Goal: Share content

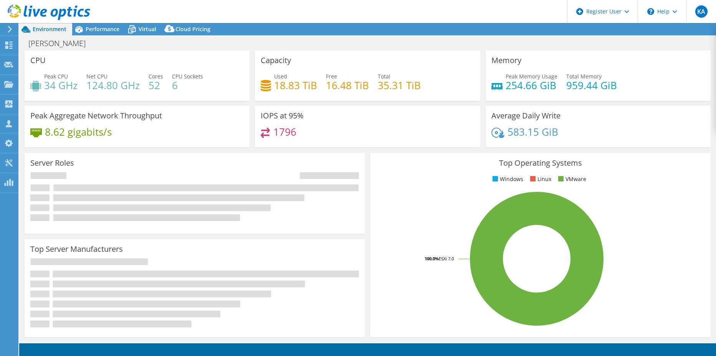
select select "USD"
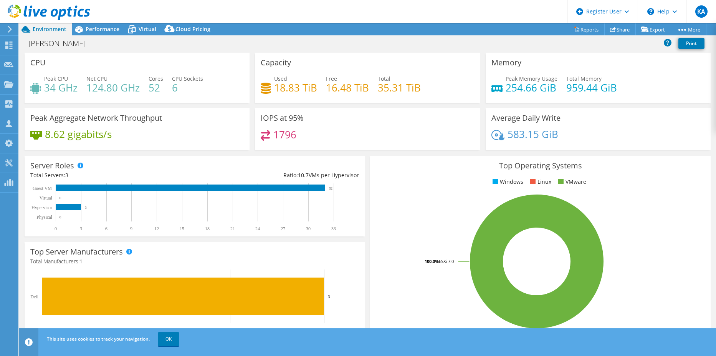
drag, startPoint x: 89, startPoint y: 27, endPoint x: 124, endPoint y: 36, distance: 36.6
click at [89, 27] on span "Performance" at bounding box center [103, 28] width 34 height 7
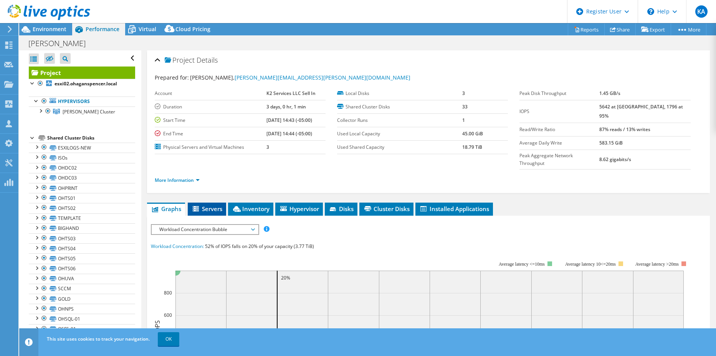
drag, startPoint x: 208, startPoint y: 192, endPoint x: 215, endPoint y: 190, distance: 6.8
click at [208, 205] on span "Servers" at bounding box center [207, 209] width 31 height 8
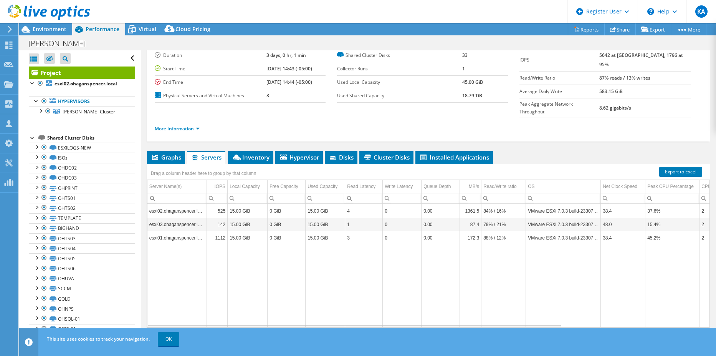
scroll to position [52, 0]
click at [258, 153] on span "Inventory" at bounding box center [251, 157] width 38 height 8
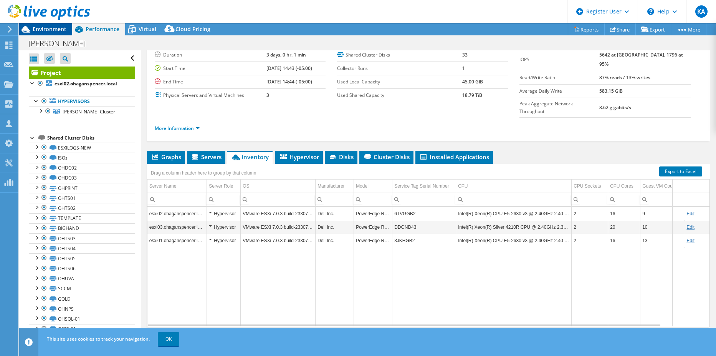
click at [58, 27] on span "Environment" at bounding box center [50, 28] width 34 height 7
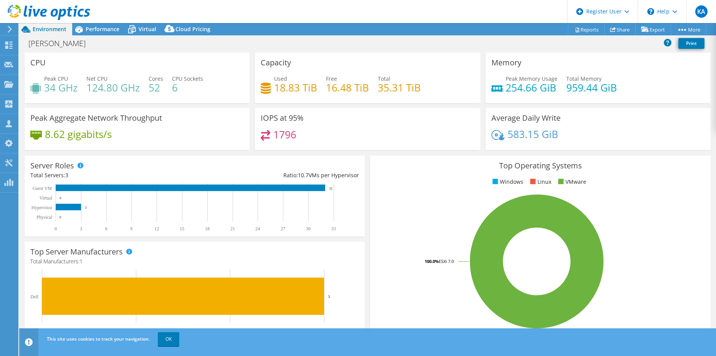
click at [124, 6] on header "KA Dell User [PERSON_NAME] [EMAIL_ADDRESS][PERSON_NAME][DOMAIN_NAME] Dell My Pr…" at bounding box center [358, 11] width 716 height 23
click at [130, 151] on div "Peak Aggregate Network Throughput 8.62 gigabits/s" at bounding box center [137, 131] width 230 height 47
click at [96, 24] on div "Performance" at bounding box center [98, 29] width 53 height 12
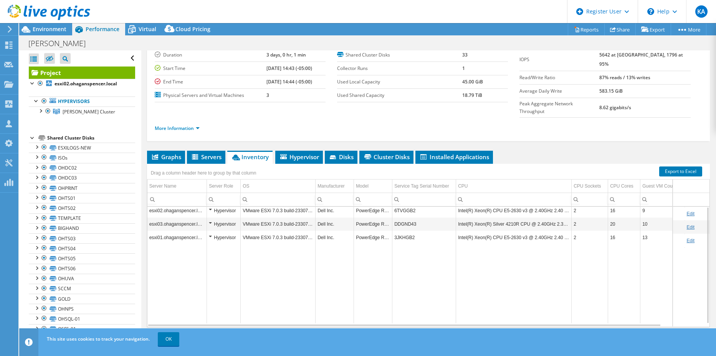
scroll to position [0, 0]
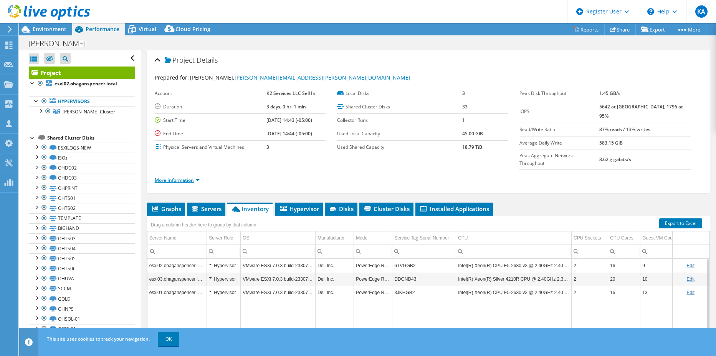
click at [193, 177] on link "More Information" at bounding box center [177, 180] width 45 height 7
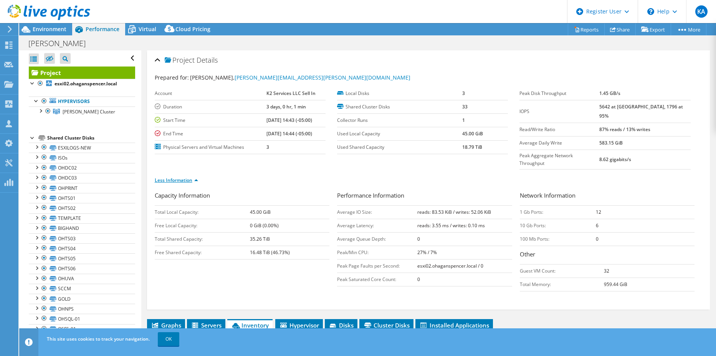
click at [195, 177] on link "Less Information" at bounding box center [176, 180] width 43 height 7
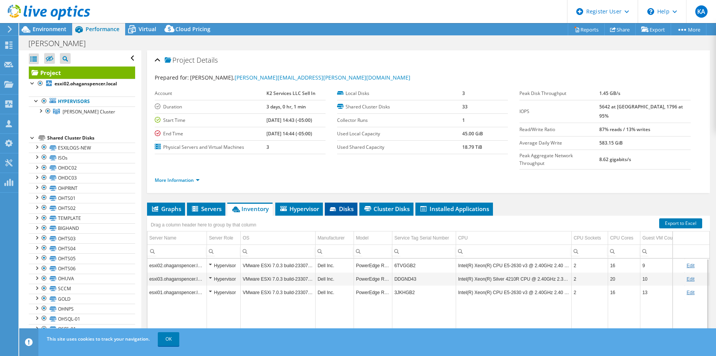
click at [334, 207] on icon at bounding box center [333, 209] width 6 height 4
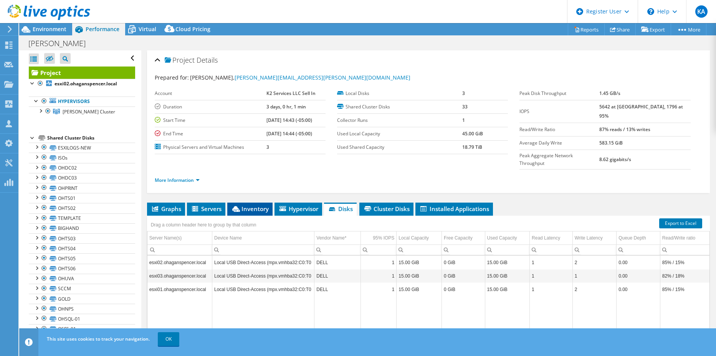
click at [258, 205] on span "Inventory" at bounding box center [250, 209] width 38 height 8
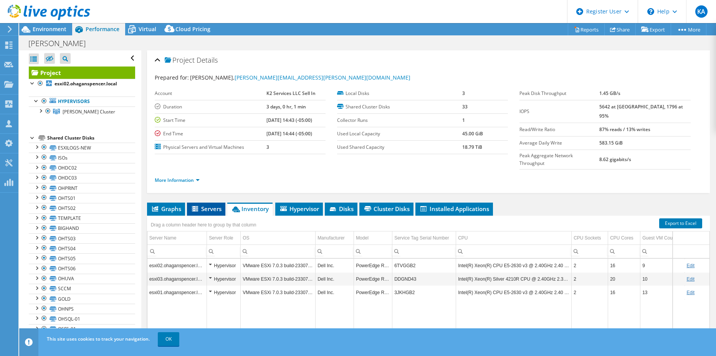
click at [205, 205] on span "Servers" at bounding box center [206, 209] width 31 height 8
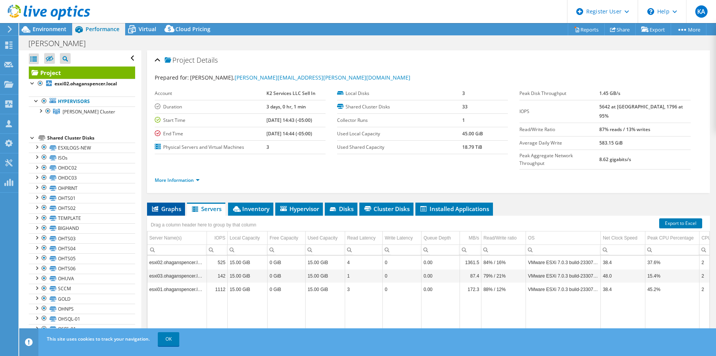
click at [181, 202] on li "Graphs" at bounding box center [166, 208] width 38 height 13
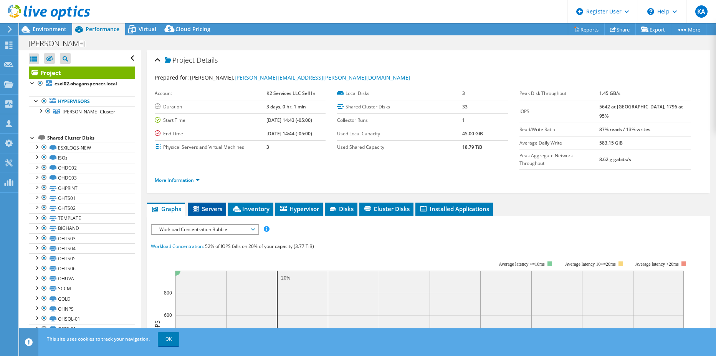
click at [198, 202] on li "Servers" at bounding box center [207, 208] width 38 height 13
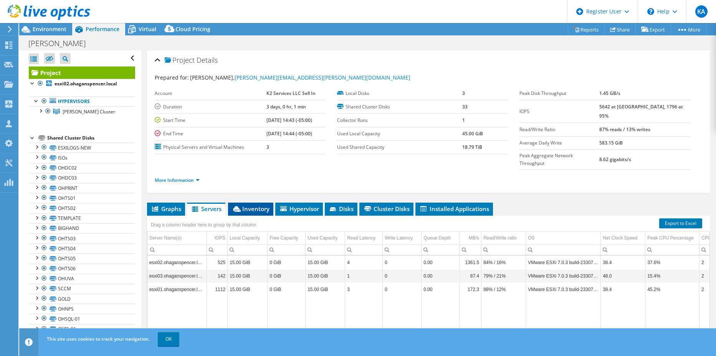
click at [264, 205] on span "Inventory" at bounding box center [251, 209] width 38 height 8
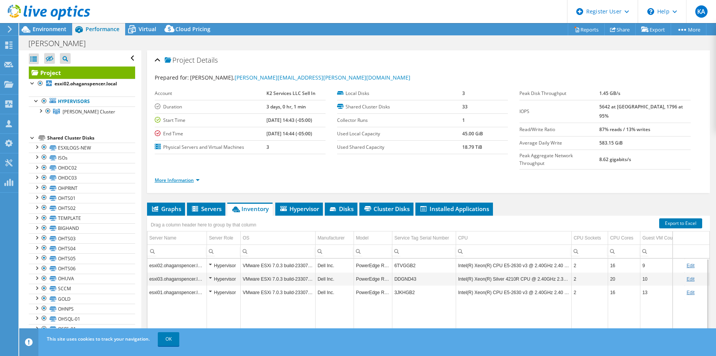
click at [193, 177] on link "More Information" at bounding box center [177, 180] width 45 height 7
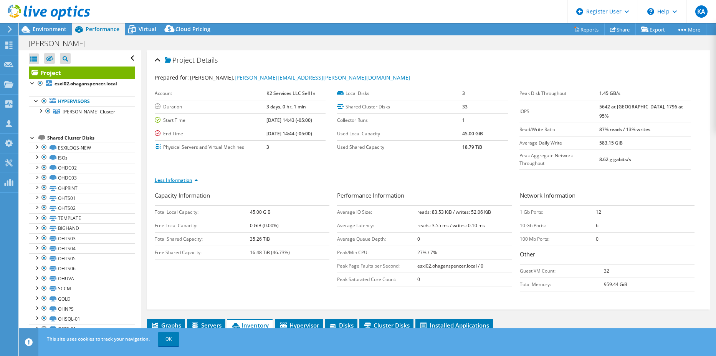
click at [196, 177] on link "Less Information" at bounding box center [176, 180] width 43 height 7
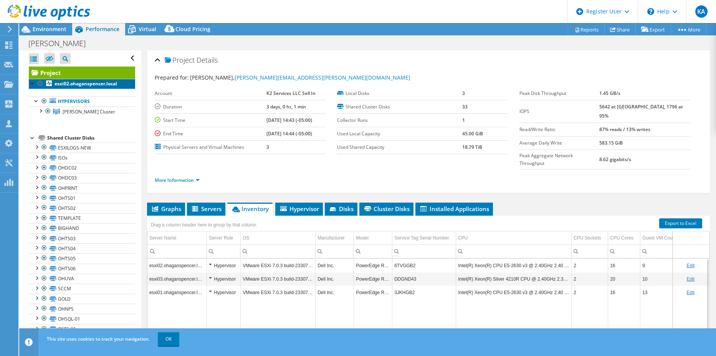
click at [70, 83] on b "esxi02.ohaganspencer.local" at bounding box center [86, 83] width 63 height 7
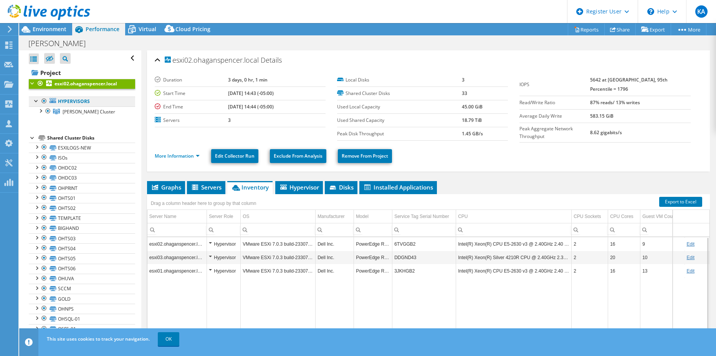
click at [68, 101] on link "Hypervisors" at bounding box center [82, 101] width 106 height 10
click at [59, 101] on link "Hypervisors" at bounding box center [82, 101] width 106 height 10
click at [75, 113] on span "[PERSON_NAME] Cluster" at bounding box center [89, 111] width 53 height 7
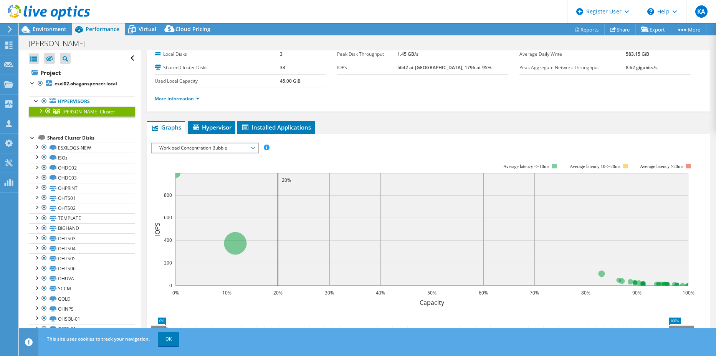
scroll to position [38, 0]
click at [69, 102] on link "Hypervisors" at bounding box center [82, 101] width 106 height 10
click at [35, 99] on div at bounding box center [37, 100] width 8 height 8
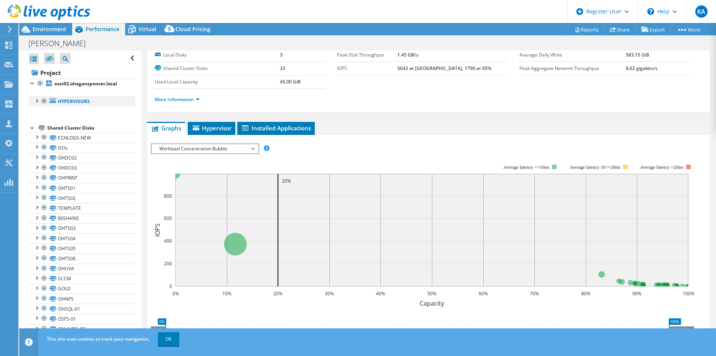
click at [35, 99] on div at bounding box center [37, 100] width 8 height 8
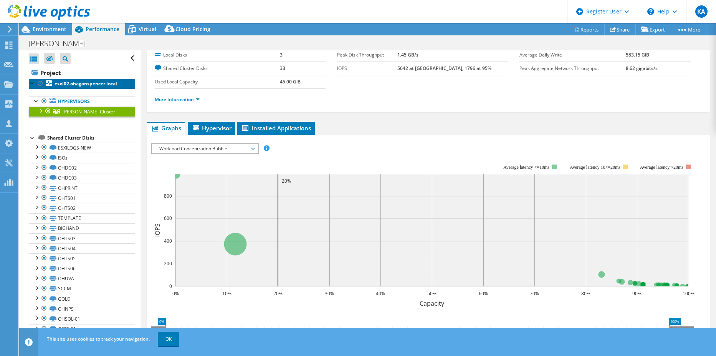
click at [81, 83] on b "esxi02.ohaganspencer.local" at bounding box center [86, 83] width 63 height 7
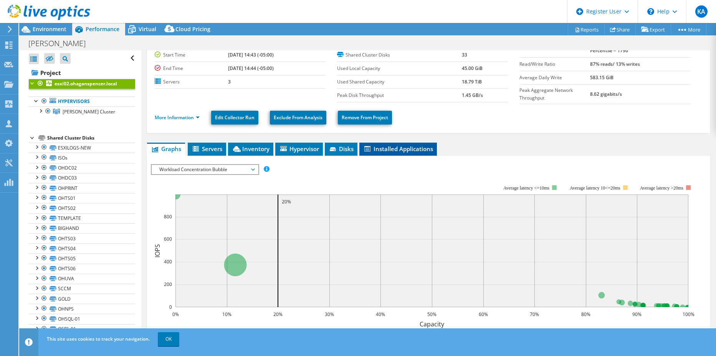
click at [396, 145] on span "Installed Applications" at bounding box center [398, 149] width 70 height 8
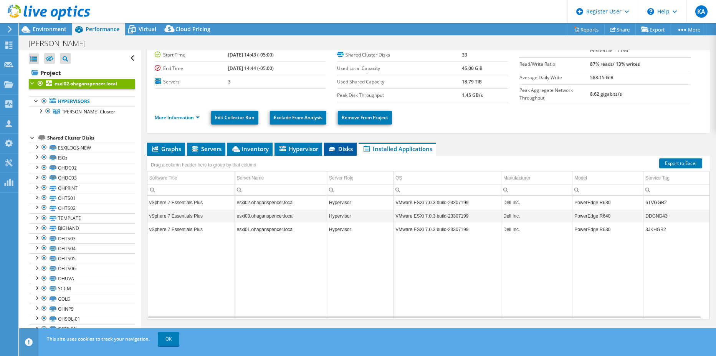
click at [339, 145] on span "Disks" at bounding box center [340, 149] width 25 height 8
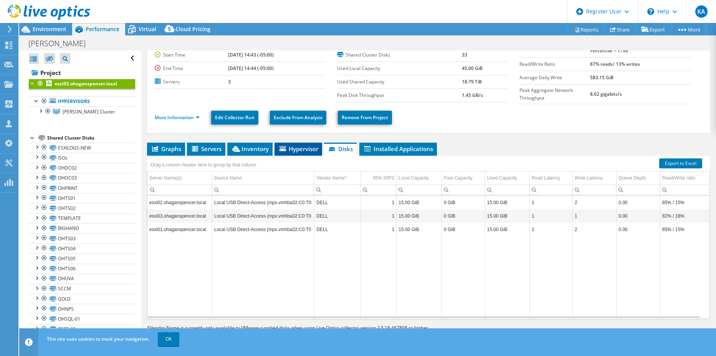
click at [306, 145] on span "Hypervisor" at bounding box center [298, 149] width 40 height 8
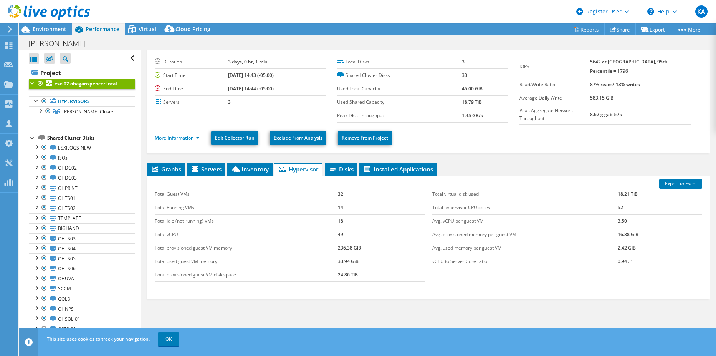
scroll to position [0, 0]
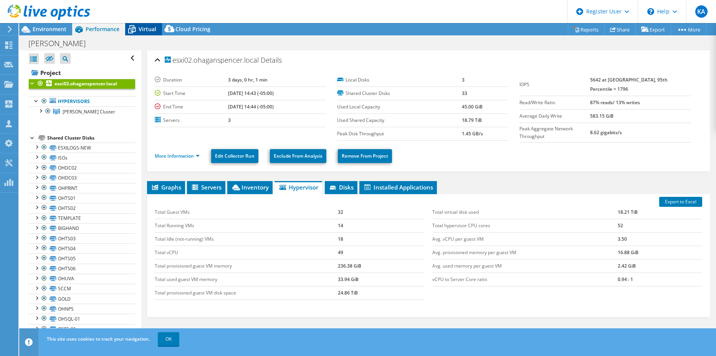
click at [144, 29] on span "Virtual" at bounding box center [148, 28] width 18 height 7
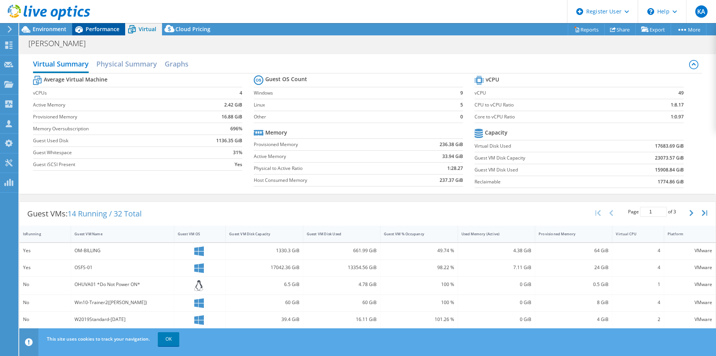
click at [102, 30] on span "Performance" at bounding box center [103, 28] width 34 height 7
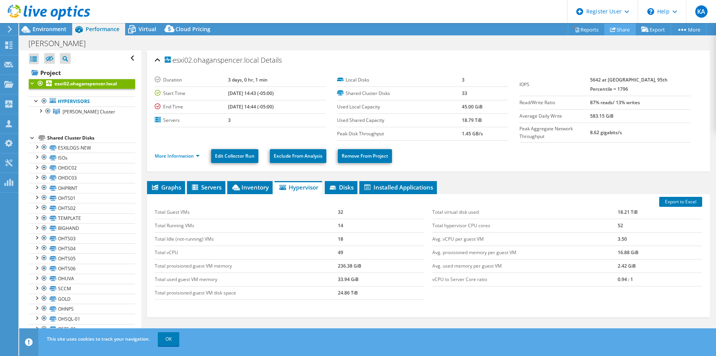
click at [622, 30] on link "Share" at bounding box center [619, 29] width 31 height 12
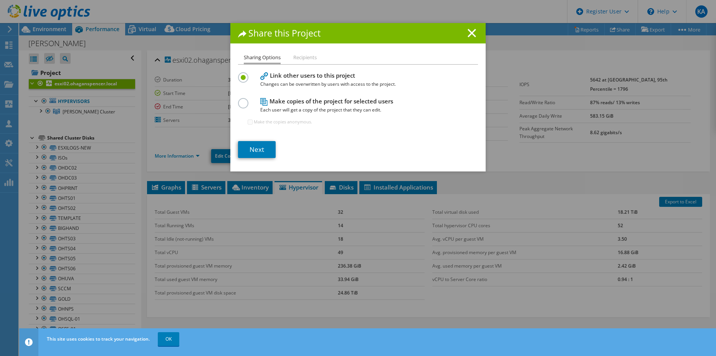
click at [239, 100] on label at bounding box center [244, 99] width 13 height 2
click at [0, 0] on input "radio" at bounding box center [0, 0] width 0 height 0
click at [256, 148] on link "Next" at bounding box center [257, 149] width 38 height 17
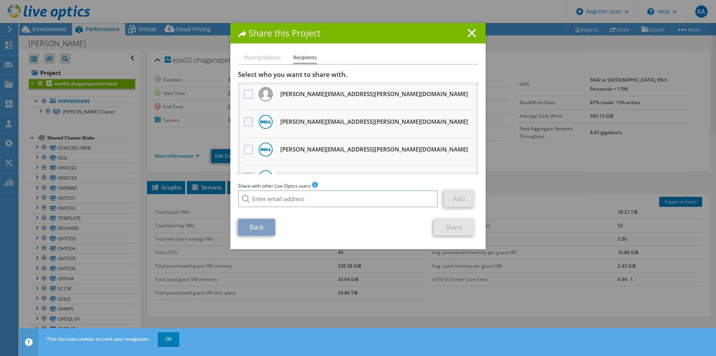
click at [246, 121] on label at bounding box center [249, 121] width 11 height 9
click at [0, 0] on input "checkbox" at bounding box center [0, 0] width 0 height 0
click at [450, 228] on link "Share" at bounding box center [454, 226] width 40 height 17
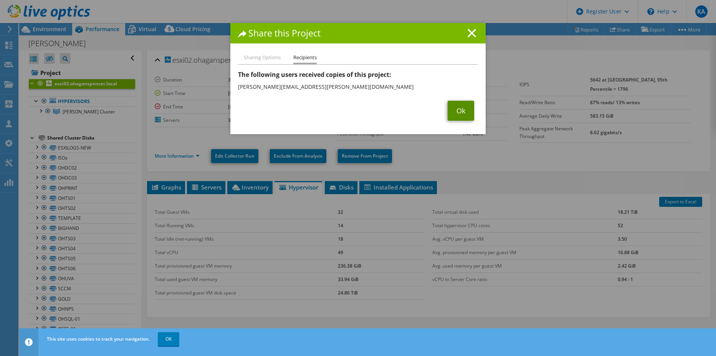
click at [455, 108] on link "Ok" at bounding box center [461, 111] width 26 height 20
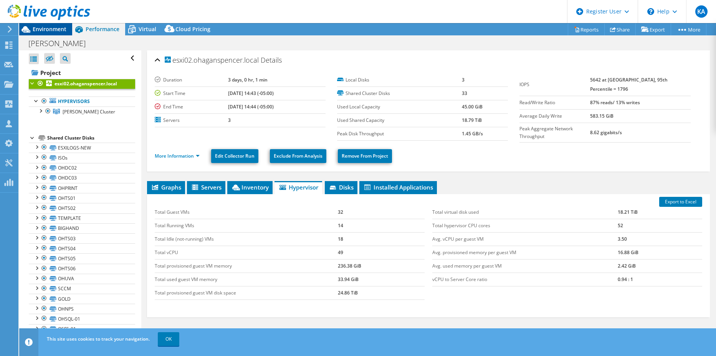
drag, startPoint x: 58, startPoint y: 28, endPoint x: 61, endPoint y: 26, distance: 4.0
click at [58, 28] on span "Environment" at bounding box center [50, 28] width 34 height 7
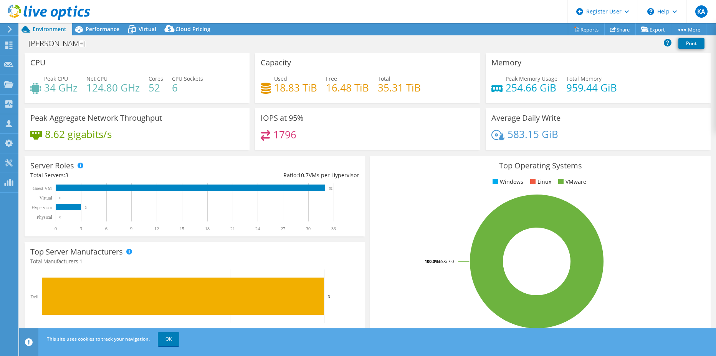
drag, startPoint x: 175, startPoint y: 338, endPoint x: 258, endPoint y: 296, distance: 93.6
click at [175, 338] on link "OK" at bounding box center [169, 339] width 22 height 14
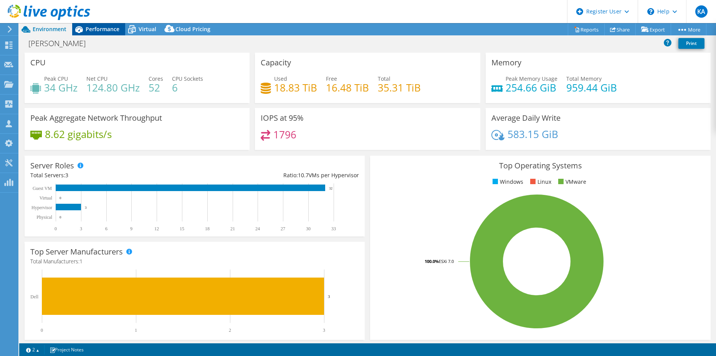
click at [96, 31] on span "Performance" at bounding box center [103, 28] width 34 height 7
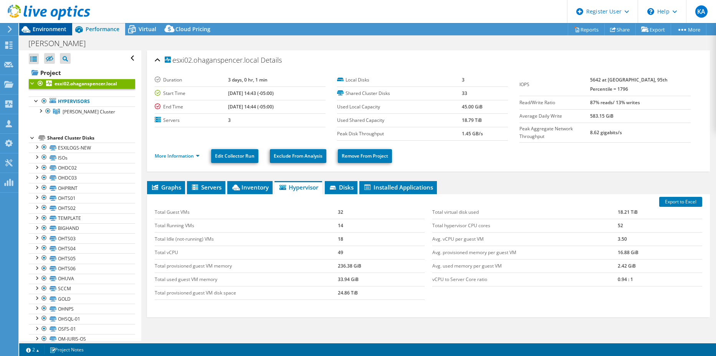
click at [48, 30] on span "Environment" at bounding box center [50, 28] width 34 height 7
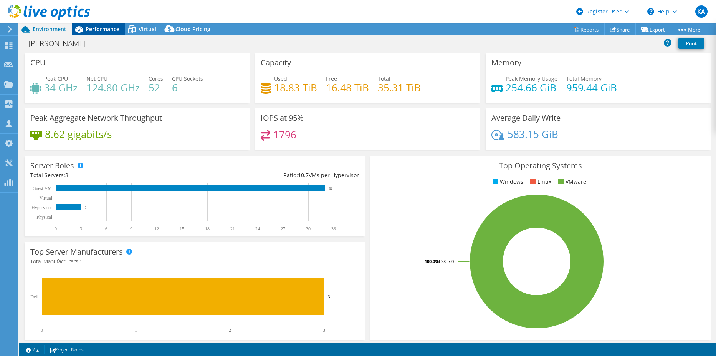
drag, startPoint x: 107, startPoint y: 33, endPoint x: 139, endPoint y: 51, distance: 37.3
click at [107, 33] on div "Performance" at bounding box center [98, 29] width 53 height 12
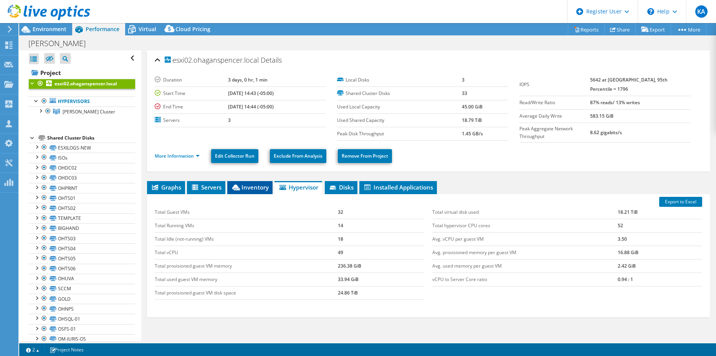
click at [248, 185] on span "Inventory" at bounding box center [250, 187] width 38 height 8
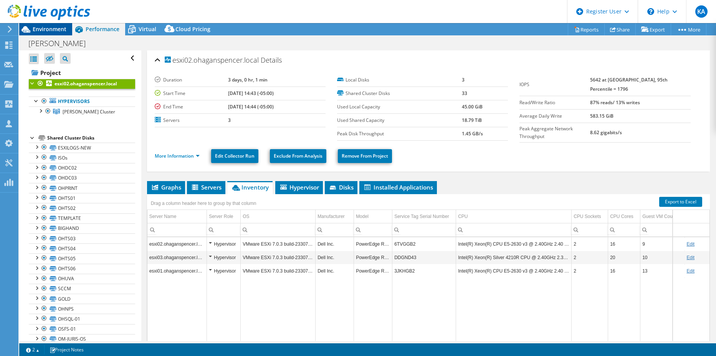
click at [47, 27] on span "Environment" at bounding box center [50, 28] width 34 height 7
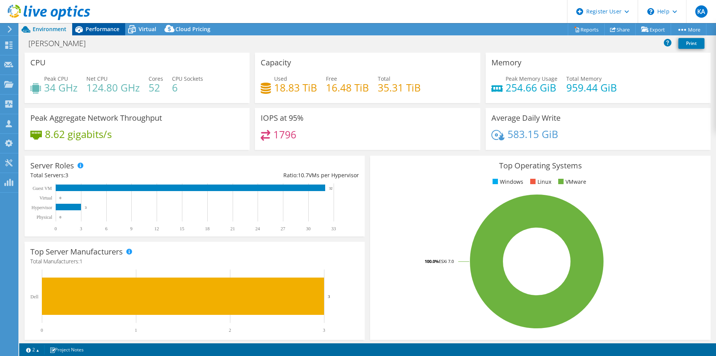
click at [94, 26] on span "Performance" at bounding box center [103, 28] width 34 height 7
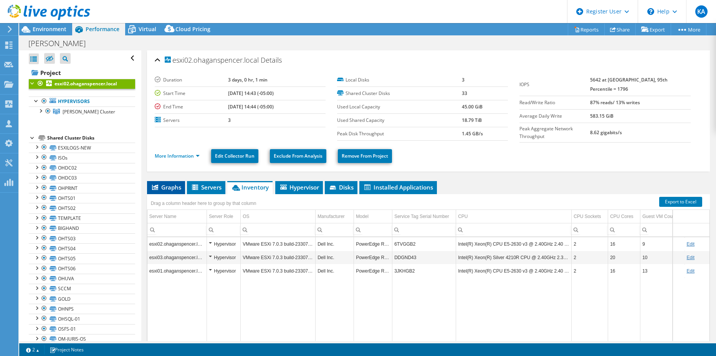
click at [157, 184] on icon at bounding box center [155, 186] width 6 height 5
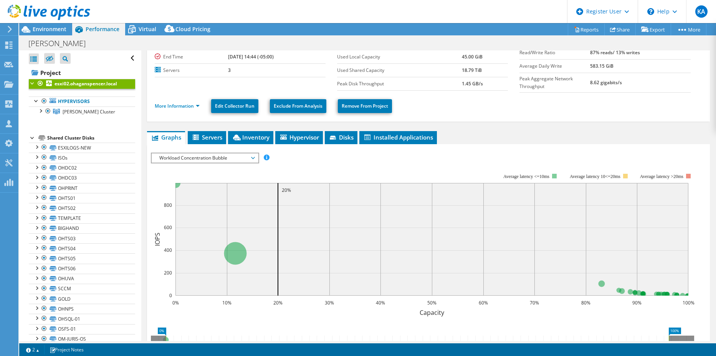
scroll to position [77, 0]
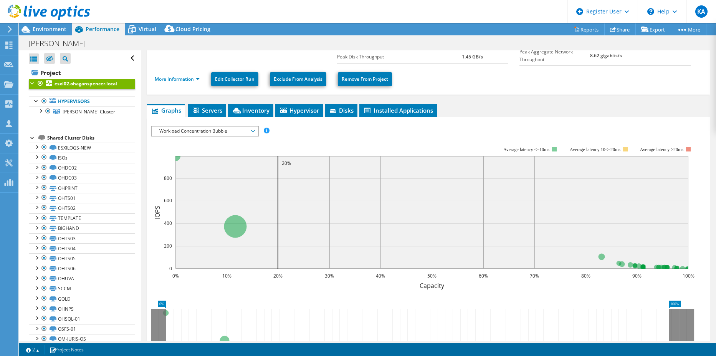
click at [251, 126] on span "Workload Concentration Bubble" at bounding box center [205, 130] width 99 height 9
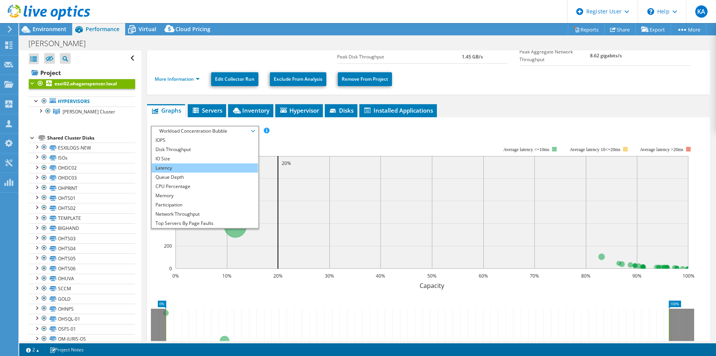
scroll to position [28, 0]
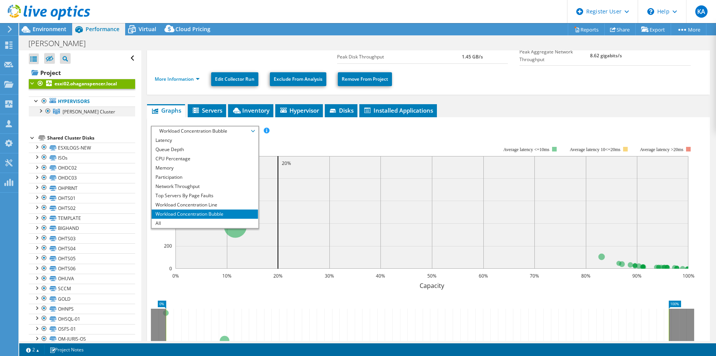
click at [42, 110] on div at bounding box center [40, 110] width 8 height 8
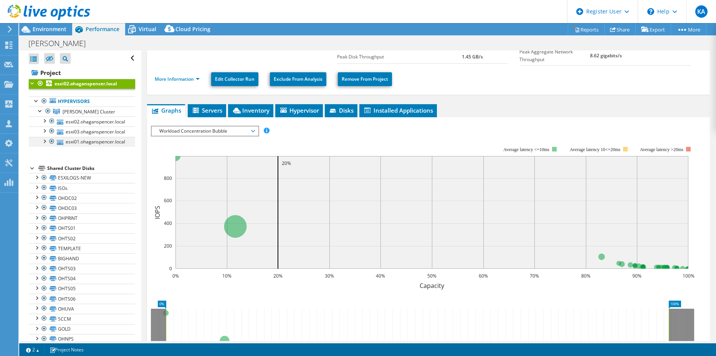
click at [44, 141] on div at bounding box center [44, 141] width 8 height 8
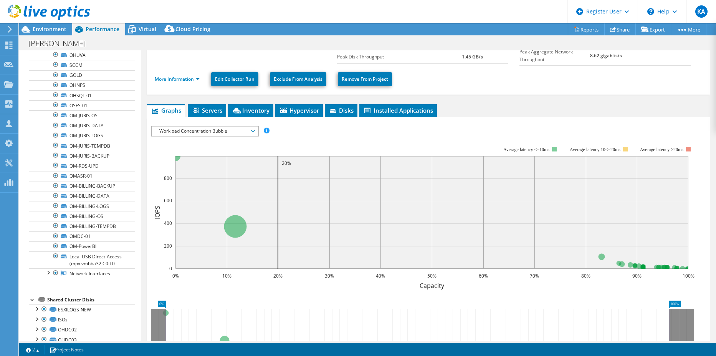
scroll to position [230, 0]
click at [49, 273] on div at bounding box center [48, 269] width 8 height 8
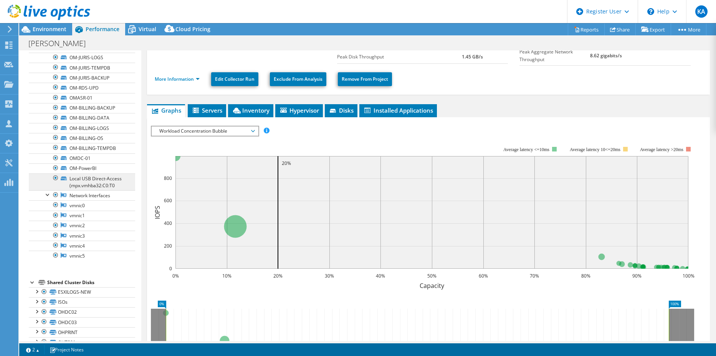
scroll to position [307, 0]
drag, startPoint x: 49, startPoint y: 200, endPoint x: 57, endPoint y: 200, distance: 8.1
click at [49, 196] on div at bounding box center [48, 192] width 8 height 8
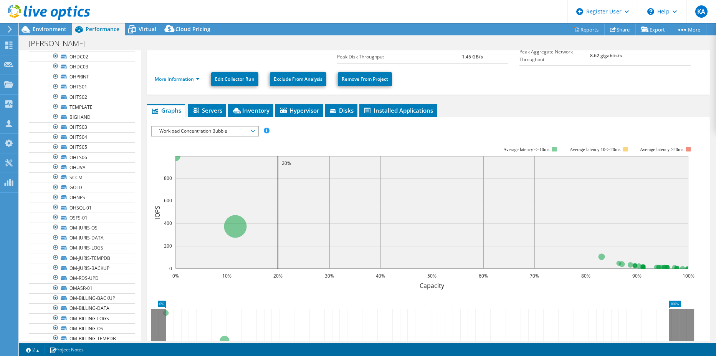
scroll to position [0, 0]
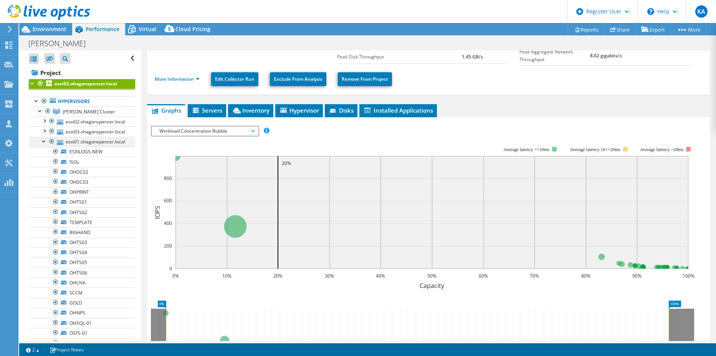
click at [43, 140] on div at bounding box center [44, 141] width 8 height 8
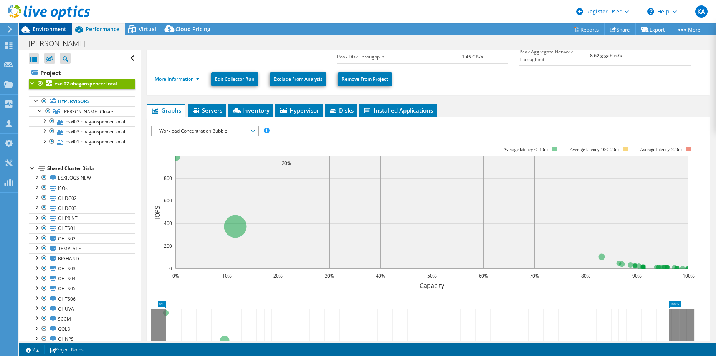
click at [53, 26] on span "Environment" at bounding box center [50, 28] width 34 height 7
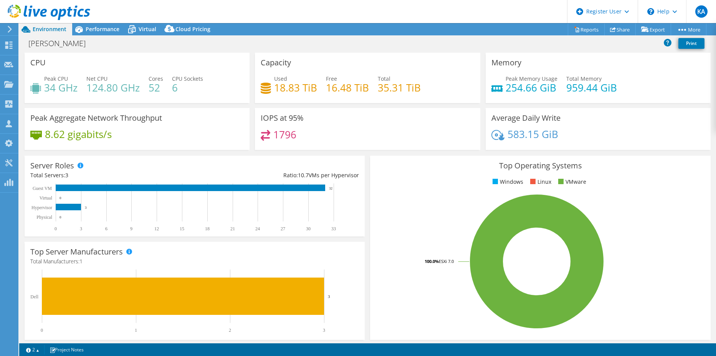
drag, startPoint x: 139, startPoint y: 26, endPoint x: 149, endPoint y: 40, distance: 17.0
click at [139, 26] on span "Virtual" at bounding box center [148, 28] width 18 height 7
select select "USD"
